Goal: Navigation & Orientation: Find specific page/section

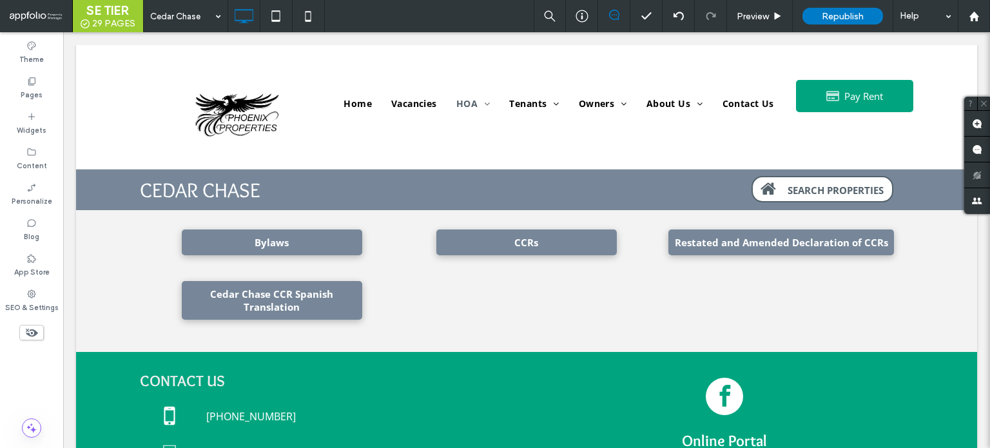
click at [66, 97] on body "Skip to main content Click To Paste Home Vacancies HOA [GEOGRAPHIC_DATA] [GEOGR…" at bounding box center [526, 448] width 927 height 832
click at [54, 100] on div "Pages" at bounding box center [31, 87] width 63 height 35
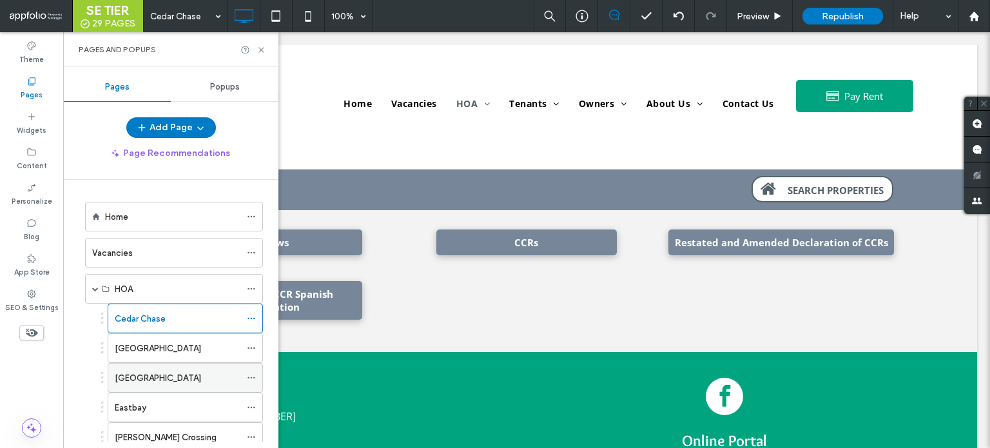
click at [166, 376] on label "[GEOGRAPHIC_DATA]" at bounding box center [158, 378] width 86 height 23
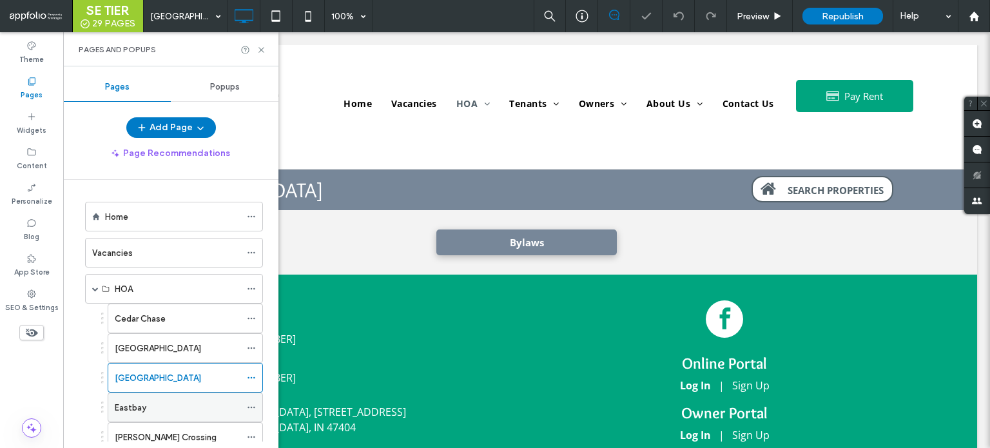
click at [165, 413] on div "Eastbay" at bounding box center [178, 407] width 126 height 28
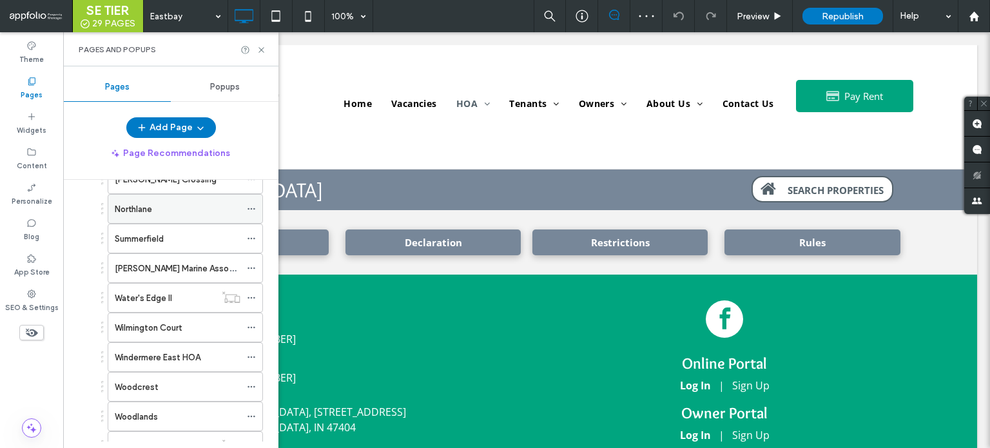
scroll to position [193, 0]
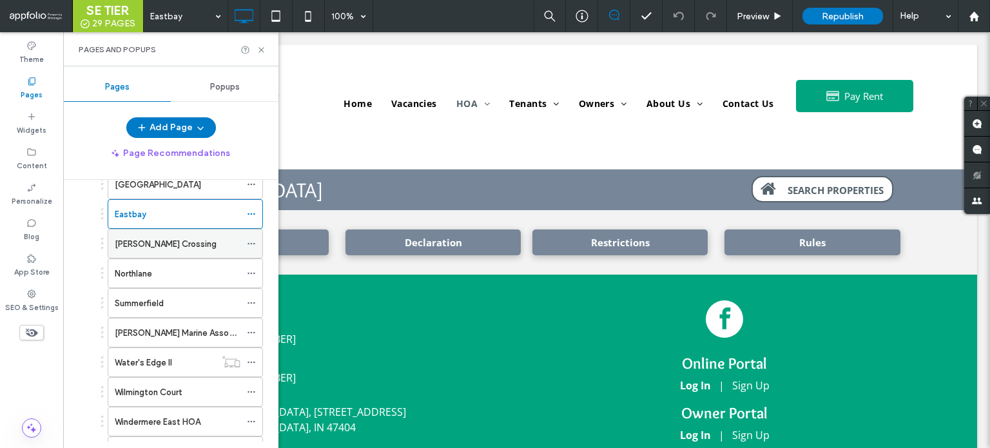
click at [168, 246] on label "[PERSON_NAME] Crossing" at bounding box center [166, 244] width 102 height 23
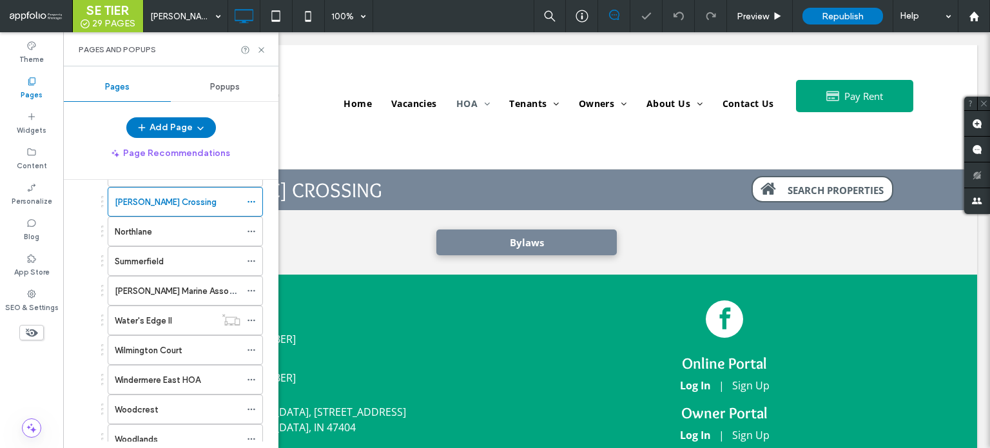
scroll to position [258, 0]
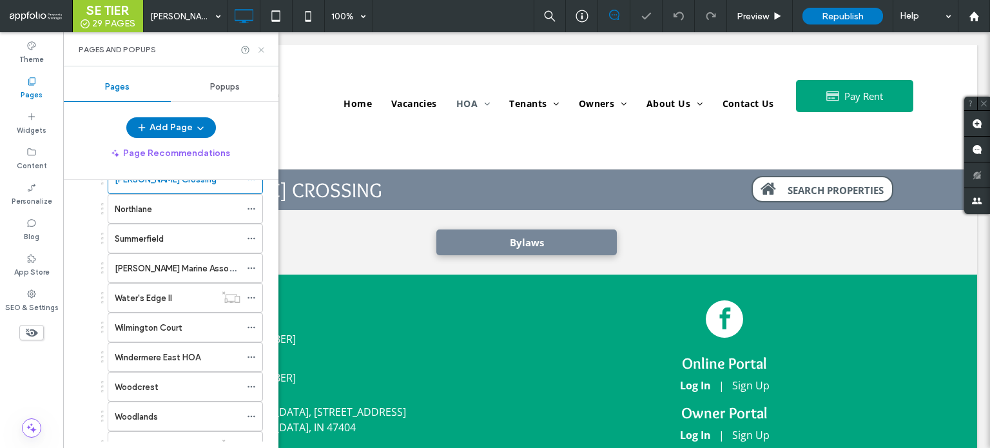
click at [260, 49] on icon at bounding box center [261, 50] width 10 height 10
